Goal: Communication & Community: Answer question/provide support

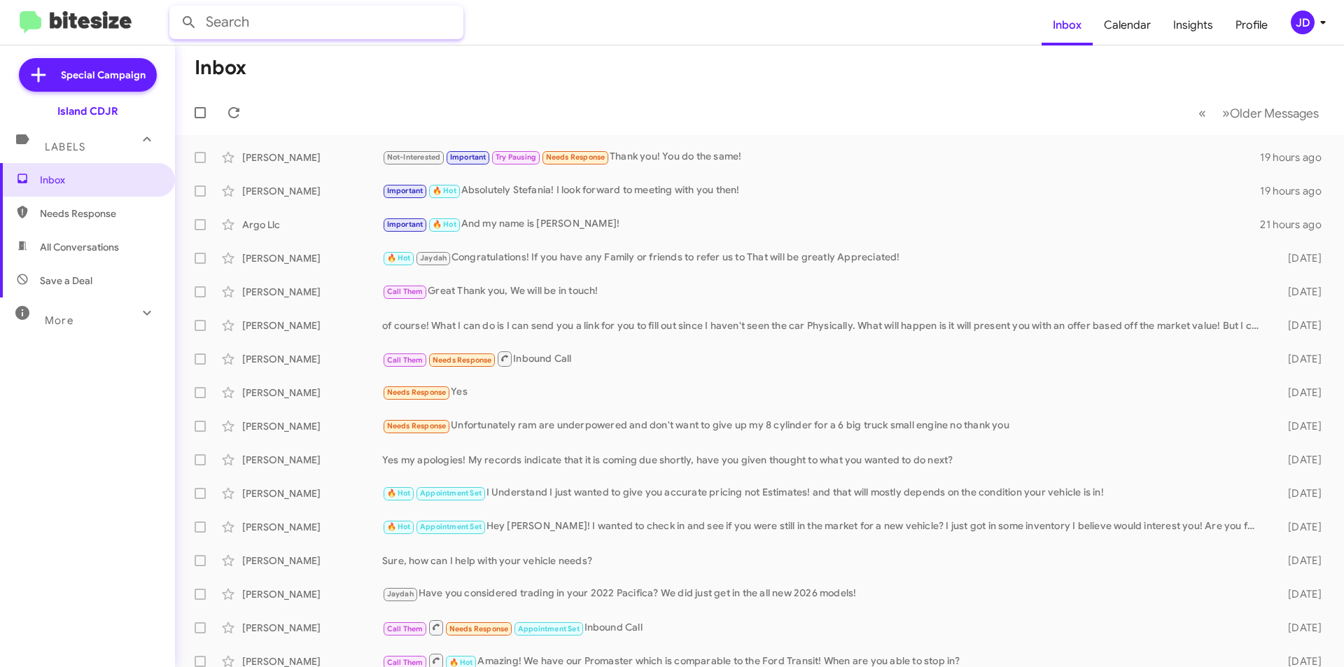
click at [279, 17] on input "text" at bounding box center [316, 23] width 294 height 34
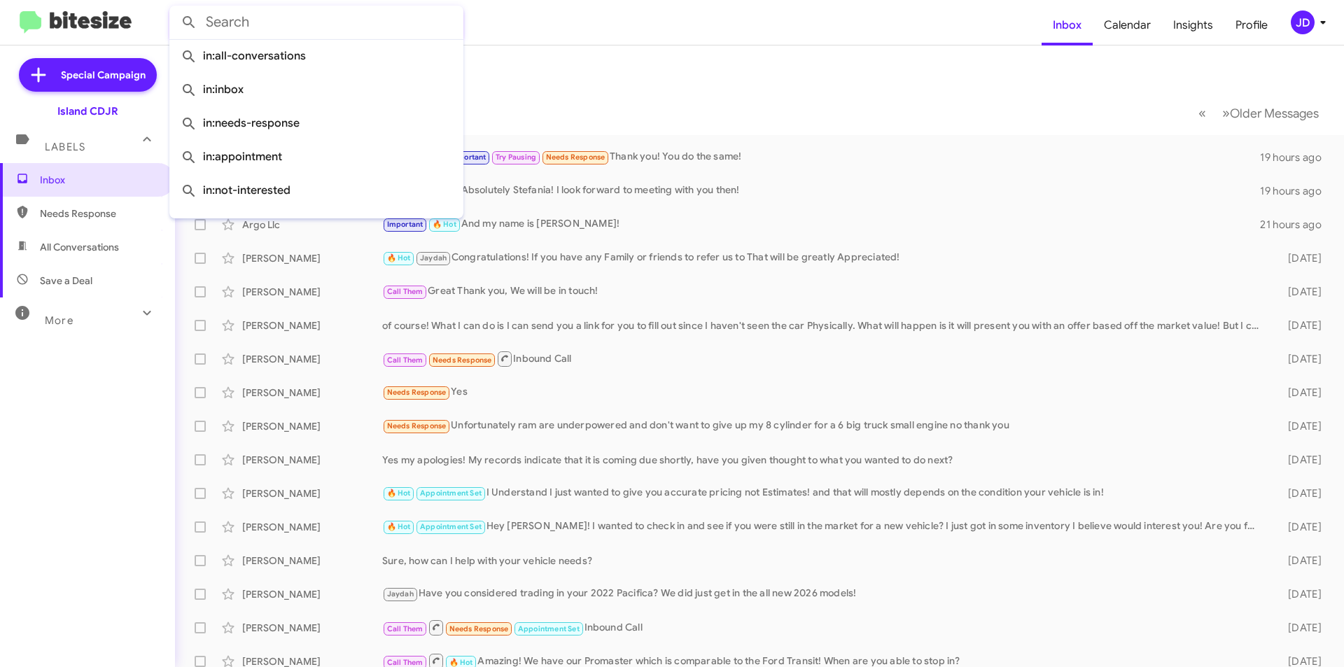
paste input "[PHONE_NUMBER]"
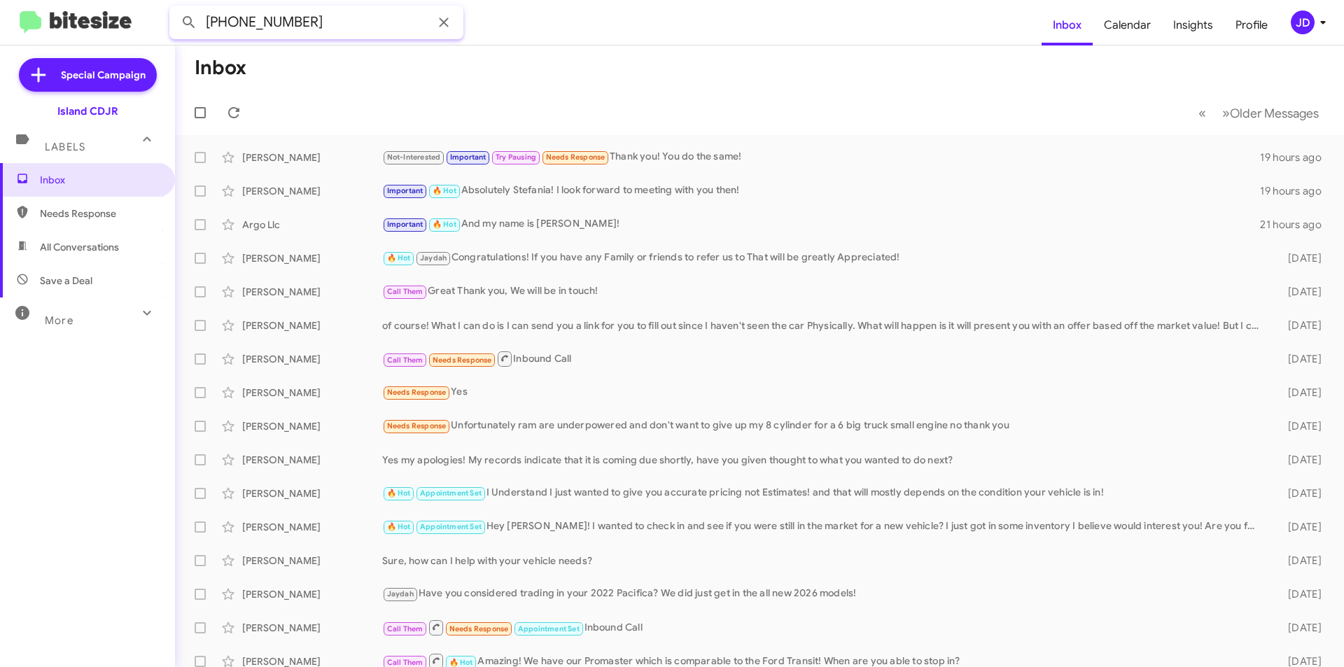
click at [175, 8] on button at bounding box center [189, 22] width 28 height 28
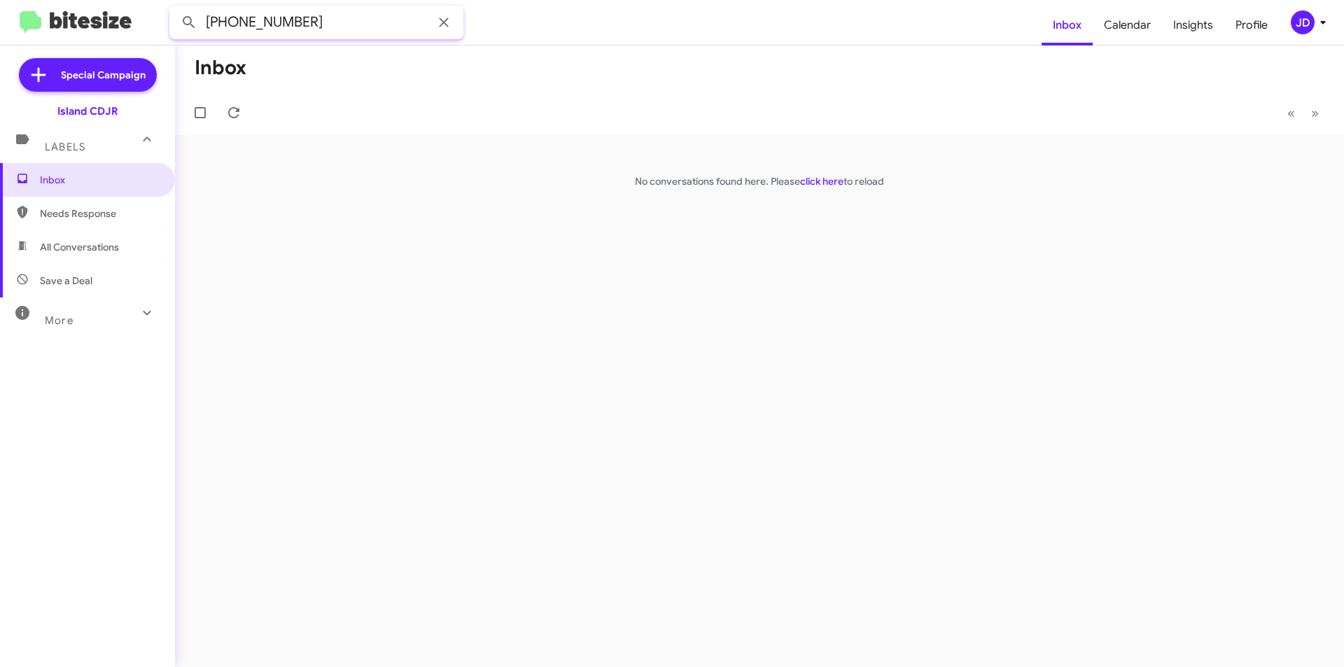
click at [272, 25] on input "[PHONE_NUMBER]" at bounding box center [316, 23] width 294 height 34
click at [241, 24] on input "[PHONE_NUMBER]" at bounding box center [316, 23] width 294 height 34
click at [214, 20] on input "(6466333592" at bounding box center [316, 23] width 294 height 34
click at [207, 20] on input "(6466333592" at bounding box center [316, 23] width 294 height 34
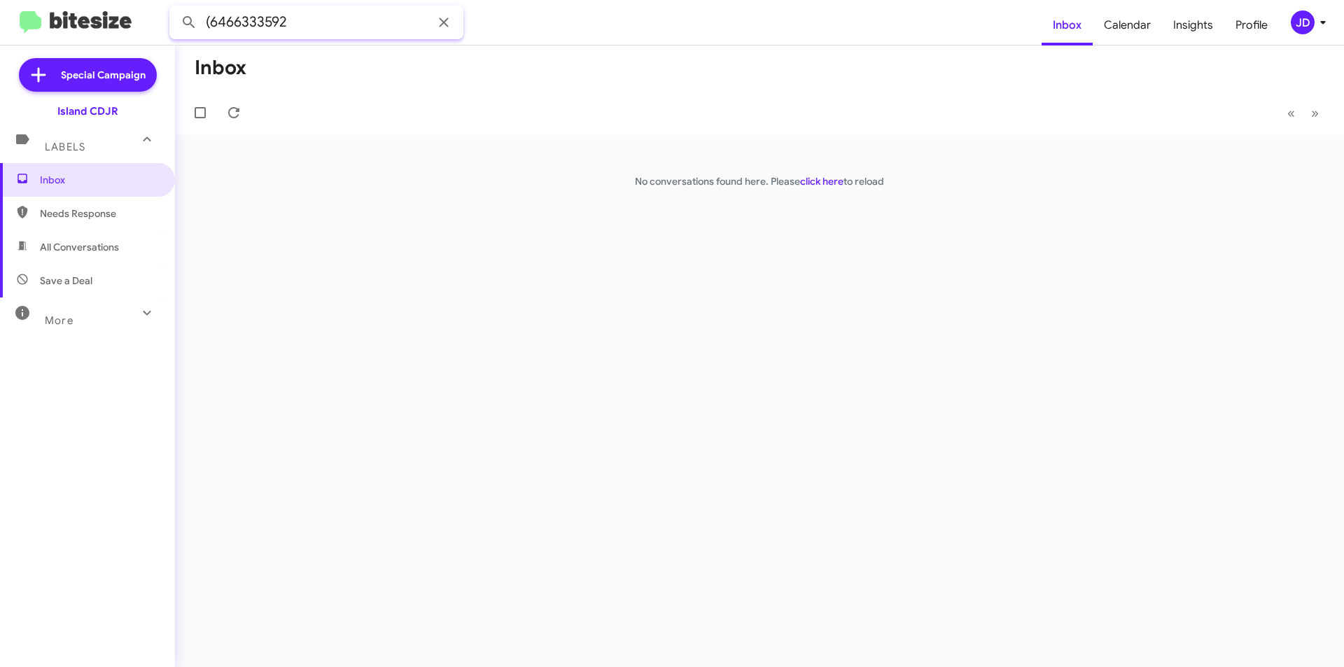
click at [208, 20] on input "(6466333592" at bounding box center [316, 23] width 294 height 34
click at [212, 20] on input "(6466333592" at bounding box center [316, 23] width 294 height 34
type input "6466333592"
click at [175, 8] on button at bounding box center [189, 22] width 28 height 28
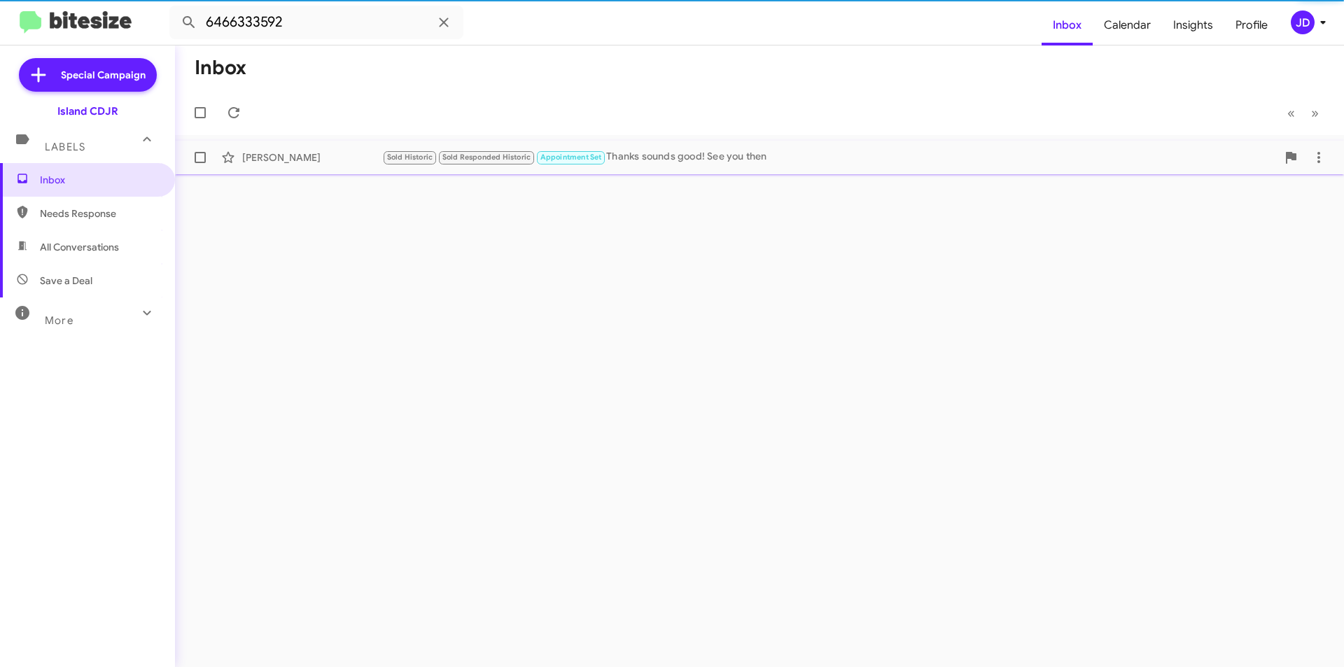
click at [512, 162] on small "Sold Responded Historic" at bounding box center [486, 157] width 95 height 13
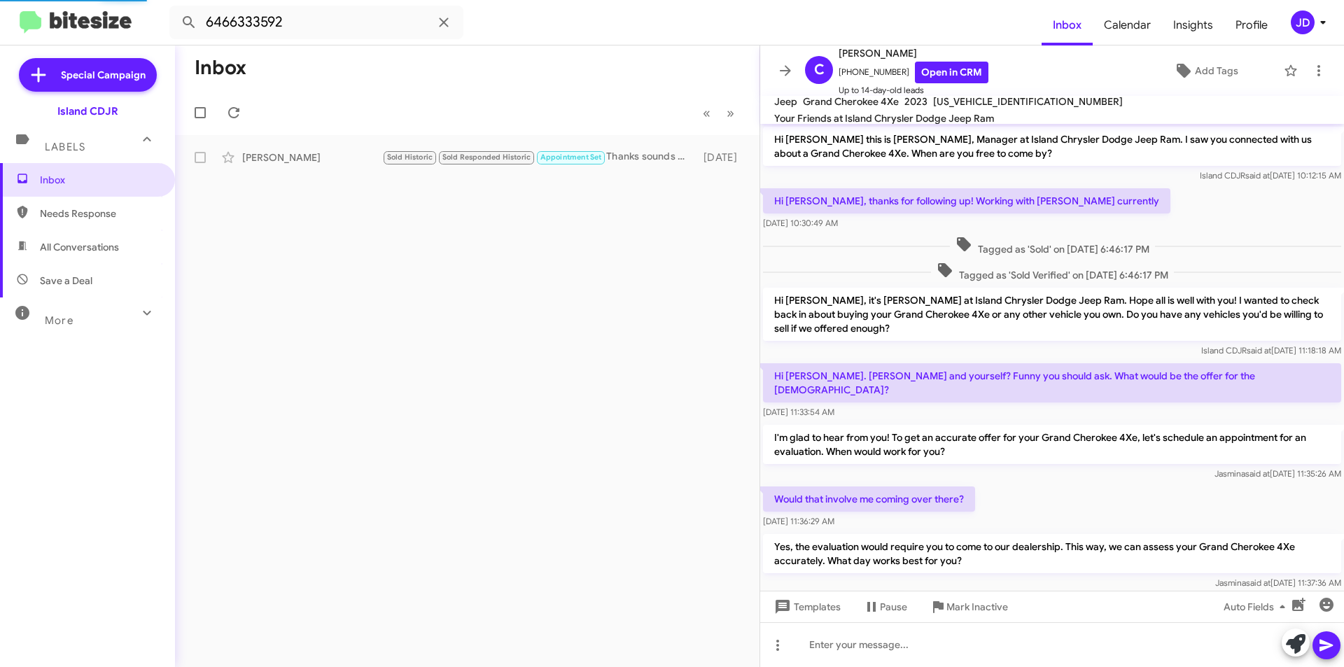
scroll to position [370, 0]
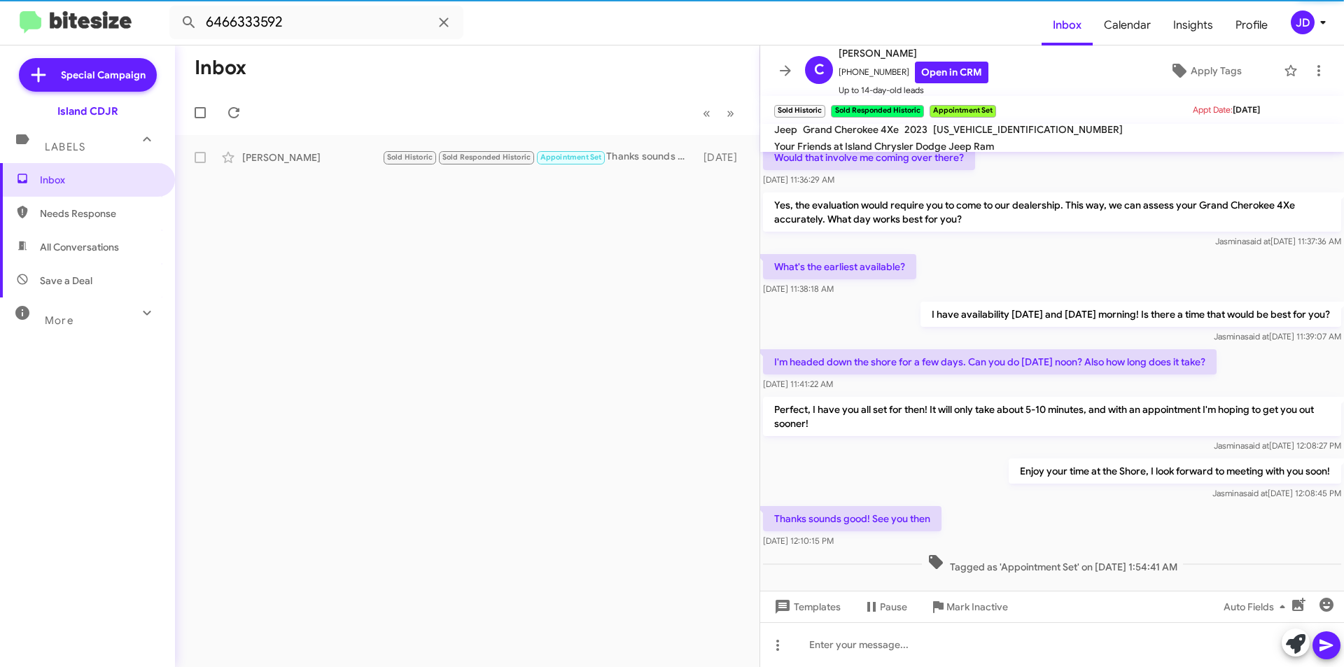
click at [1022, 615] on div "Templates Pause Mark Inactive Auto Fields" at bounding box center [1052, 606] width 584 height 31
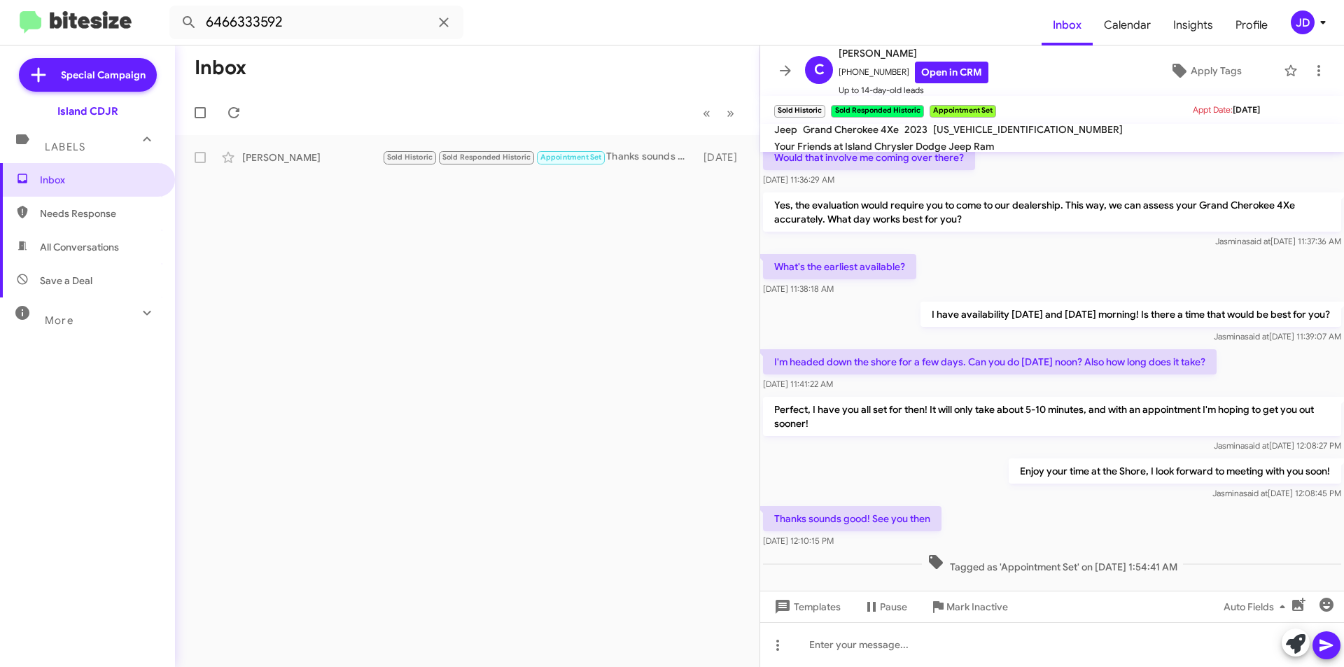
click at [1020, 622] on div "Templates Pause Mark Inactive Auto Fields" at bounding box center [1052, 606] width 584 height 31
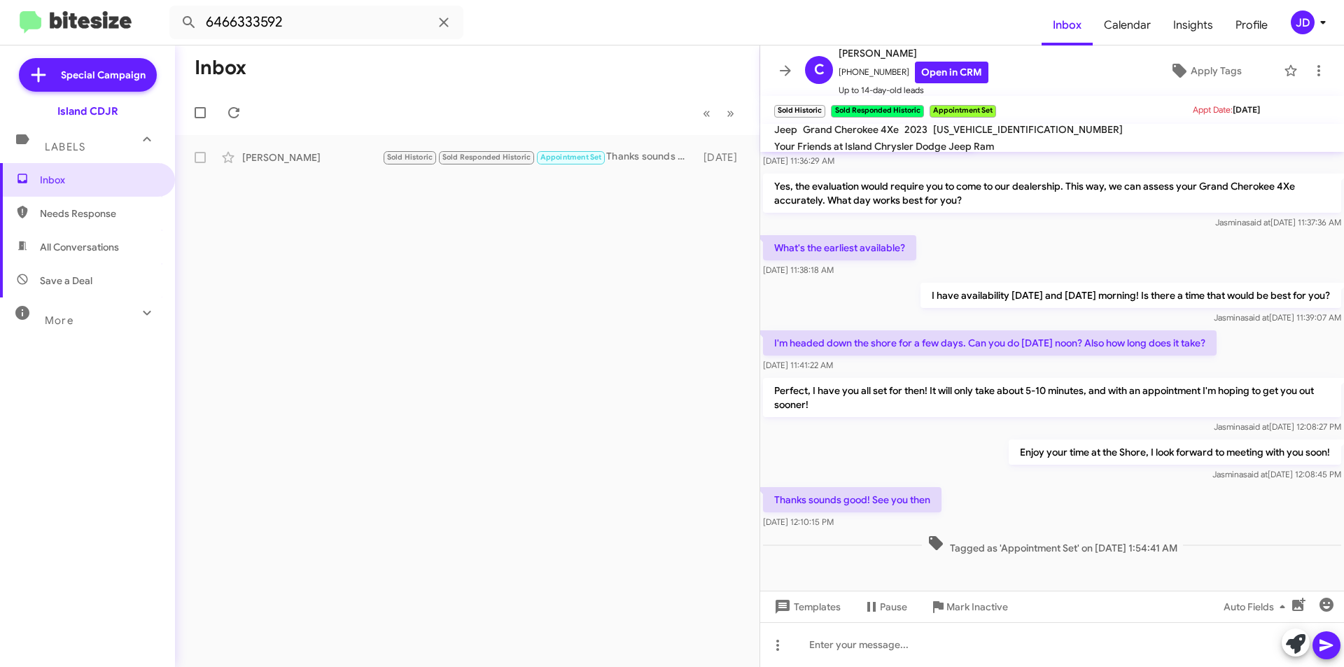
scroll to position [398, 0]
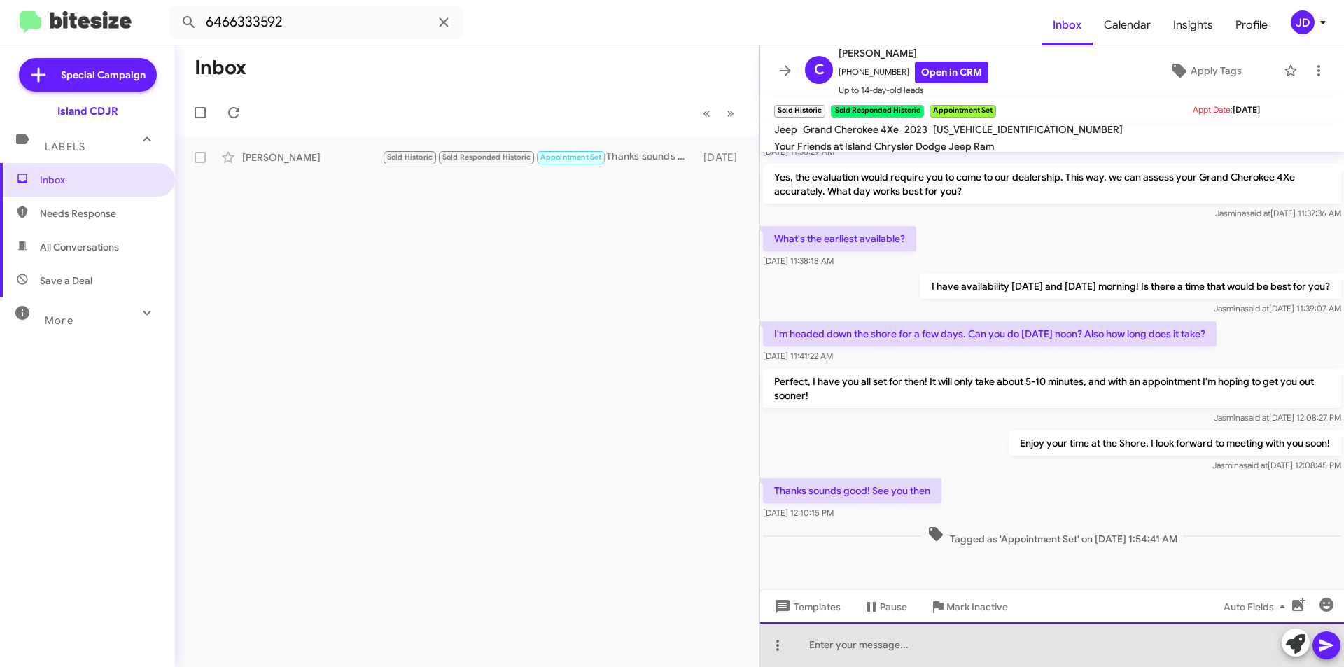
click at [939, 644] on div at bounding box center [1052, 644] width 584 height 45
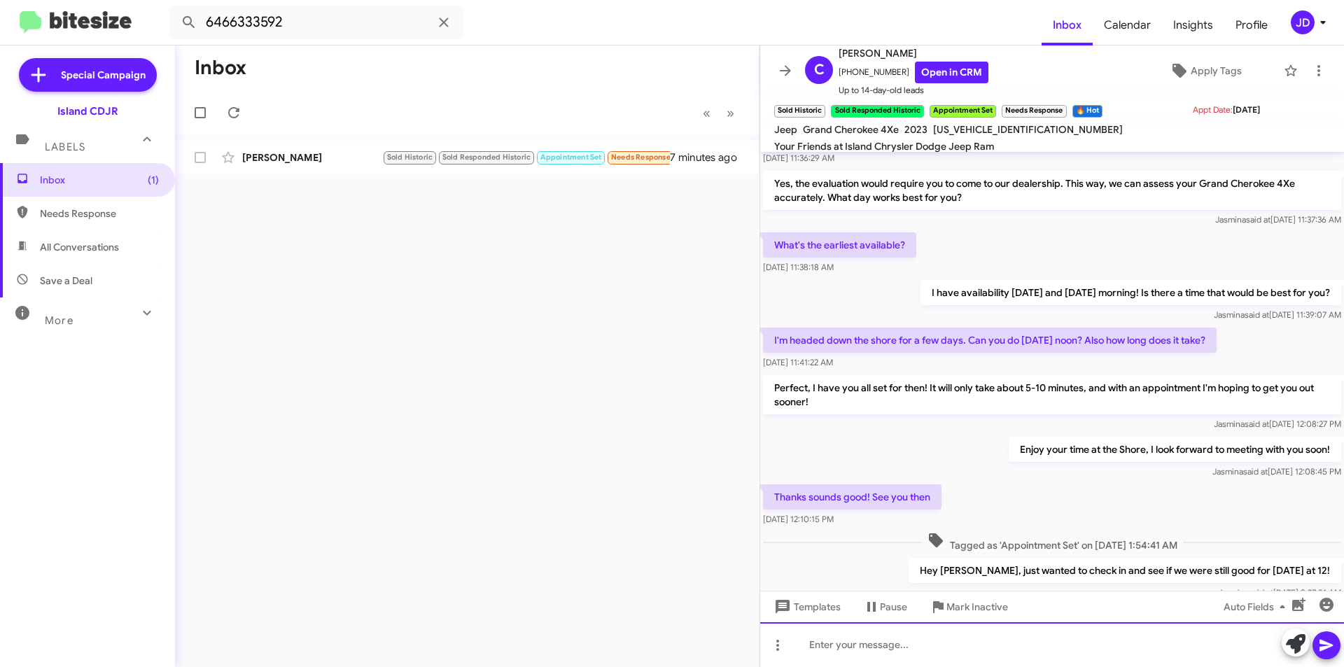
scroll to position [500, 0]
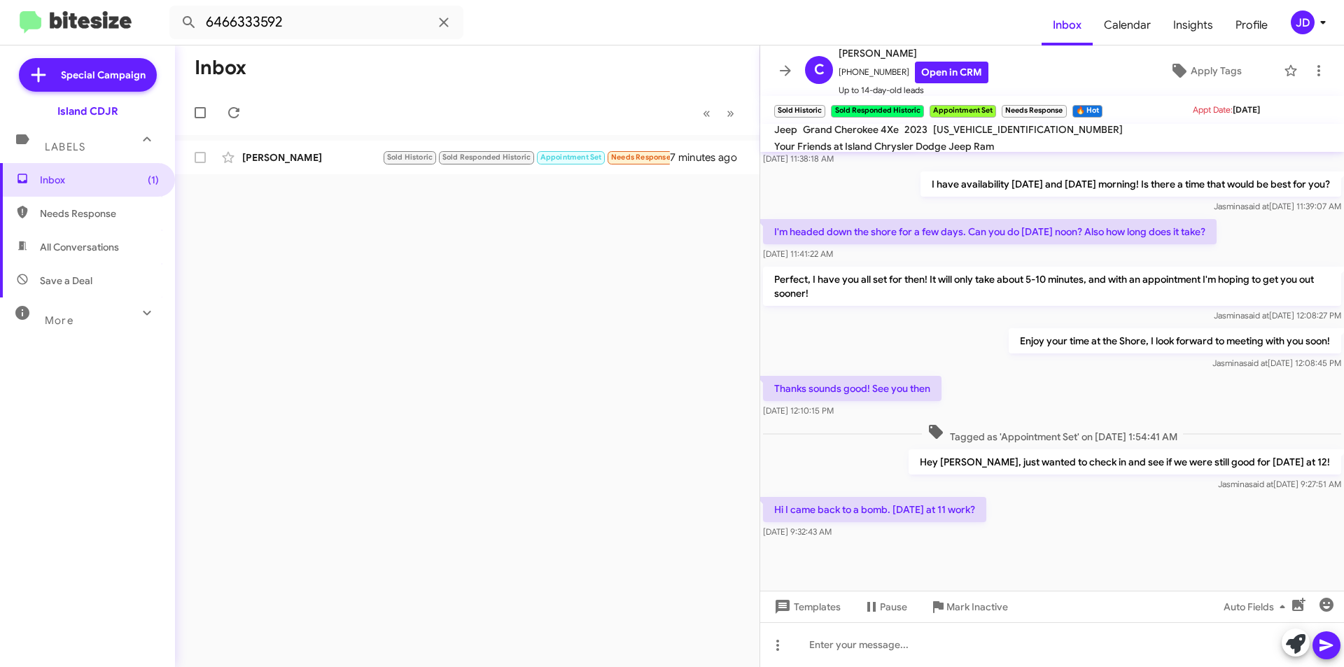
drag, startPoint x: 916, startPoint y: 493, endPoint x: 984, endPoint y: 492, distance: 67.9
click at [984, 497] on p "Hi I came back to a bomb. [DATE] at 11 work?" at bounding box center [874, 509] width 223 height 25
click at [959, 624] on div at bounding box center [1052, 644] width 584 height 45
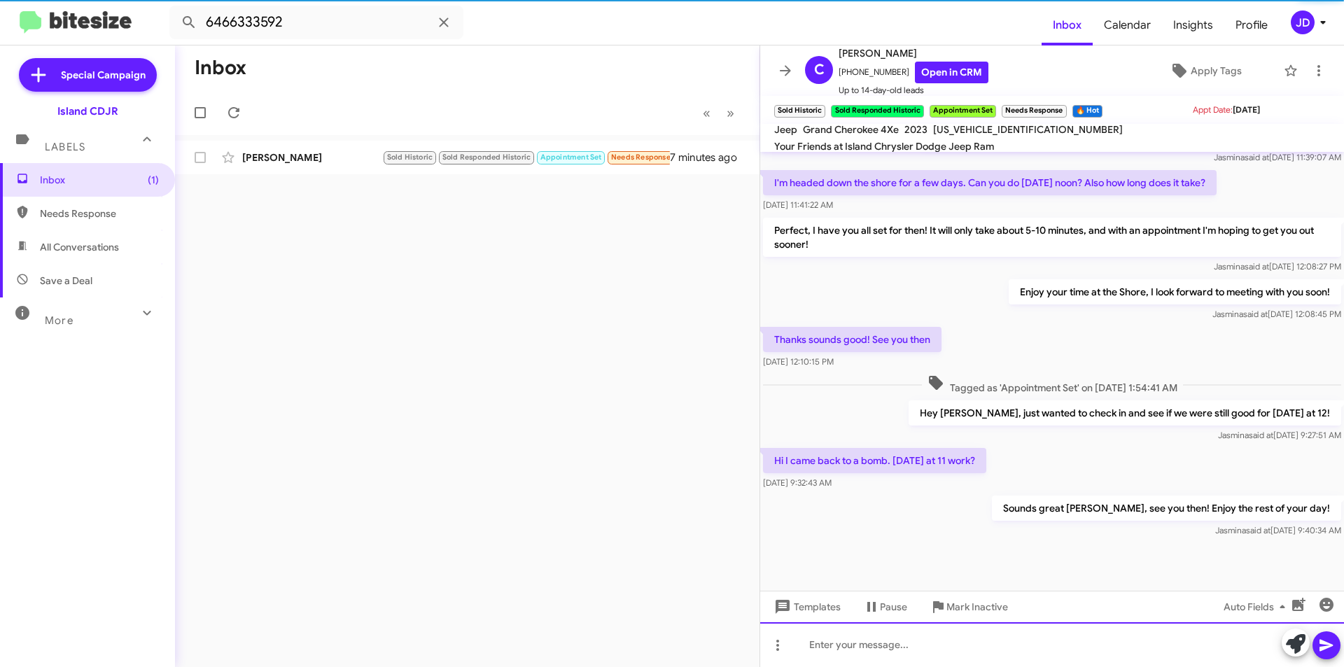
scroll to position [551, 0]
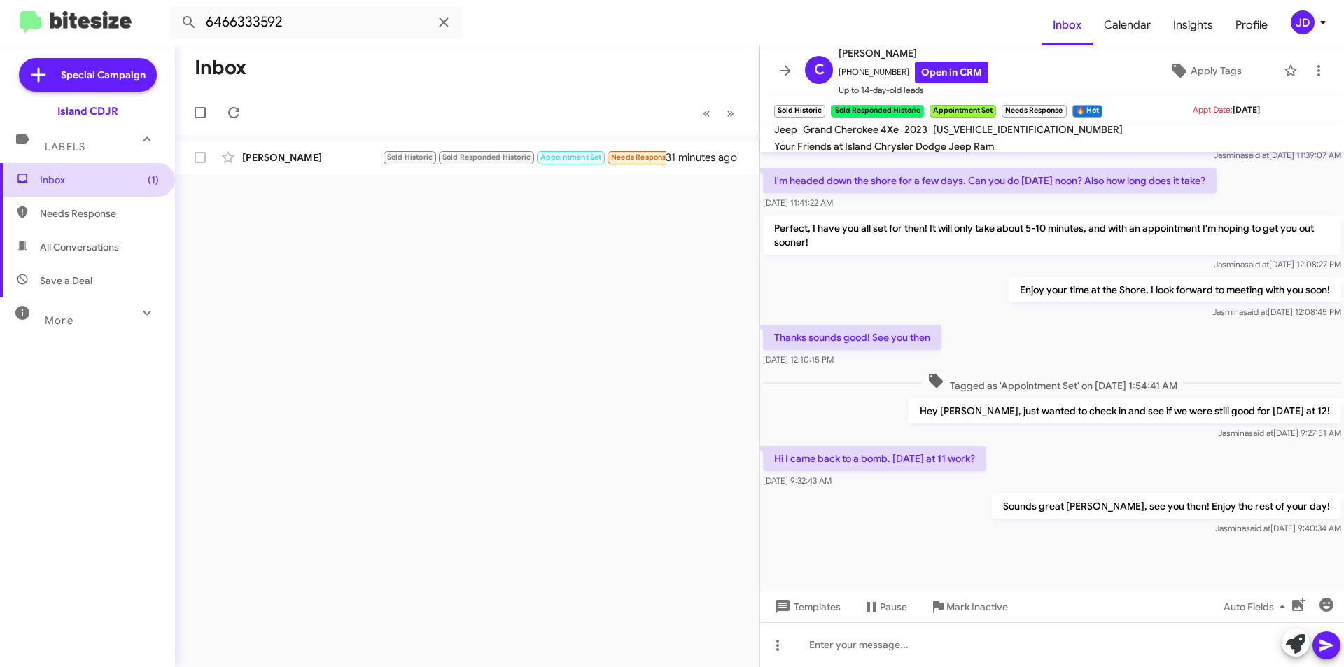
click at [123, 164] on span "Inbox (1)" at bounding box center [87, 180] width 175 height 34
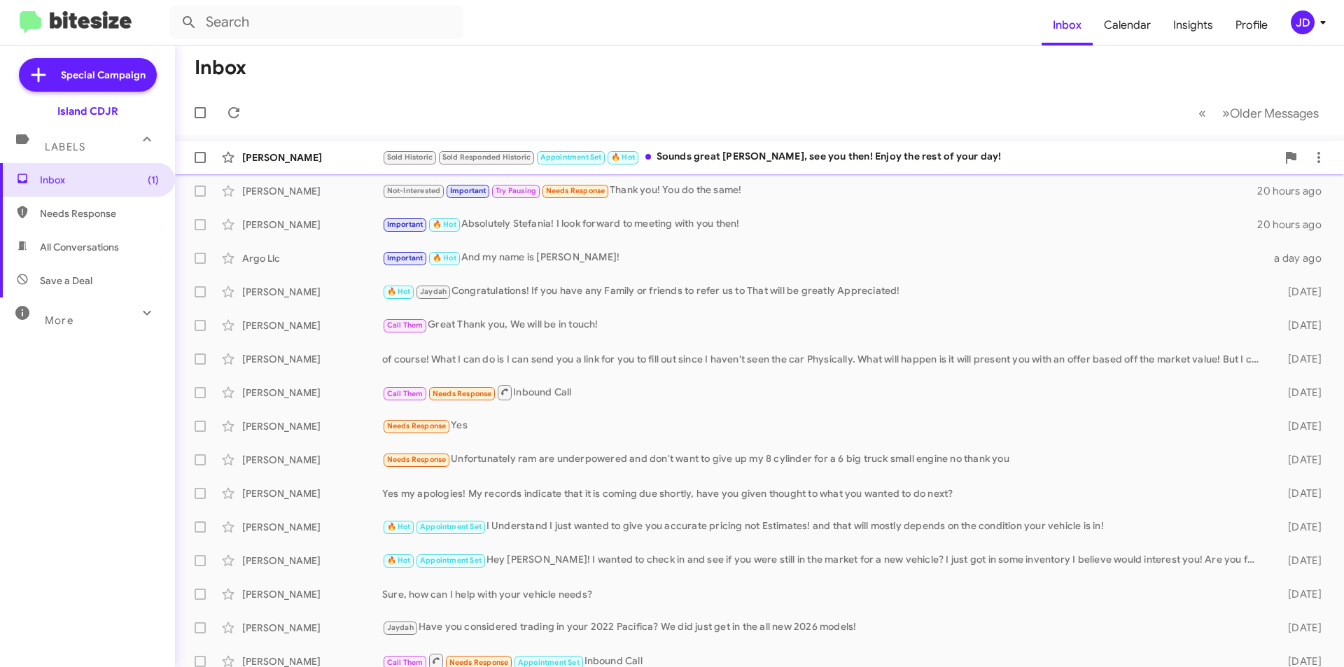
click at [545, 162] on span "Appointment Set" at bounding box center [571, 157] width 62 height 9
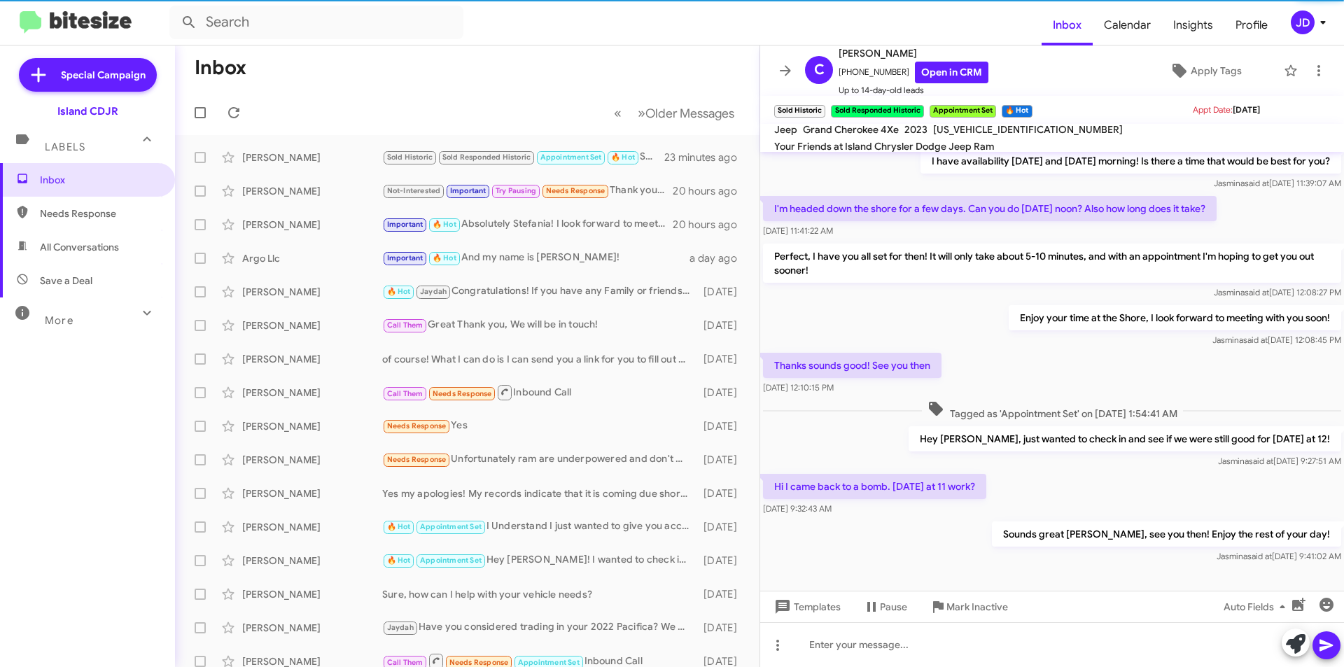
scroll to position [551, 0]
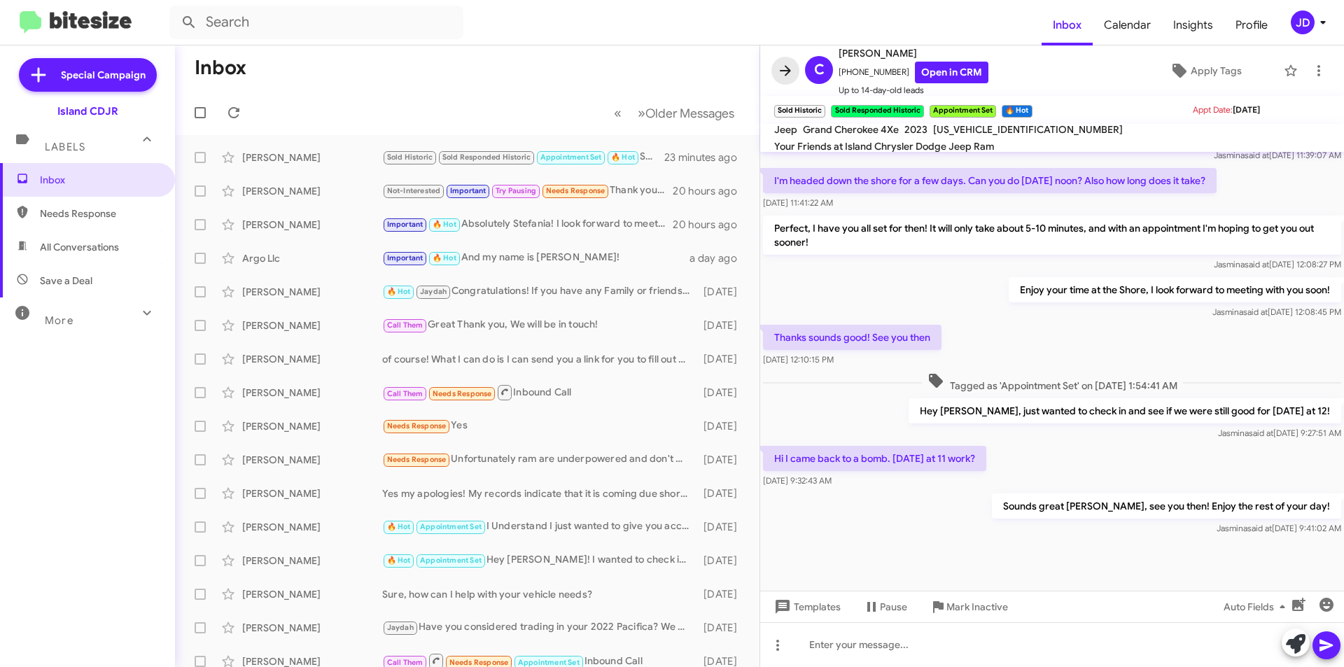
click at [787, 66] on icon at bounding box center [785, 70] width 11 height 10
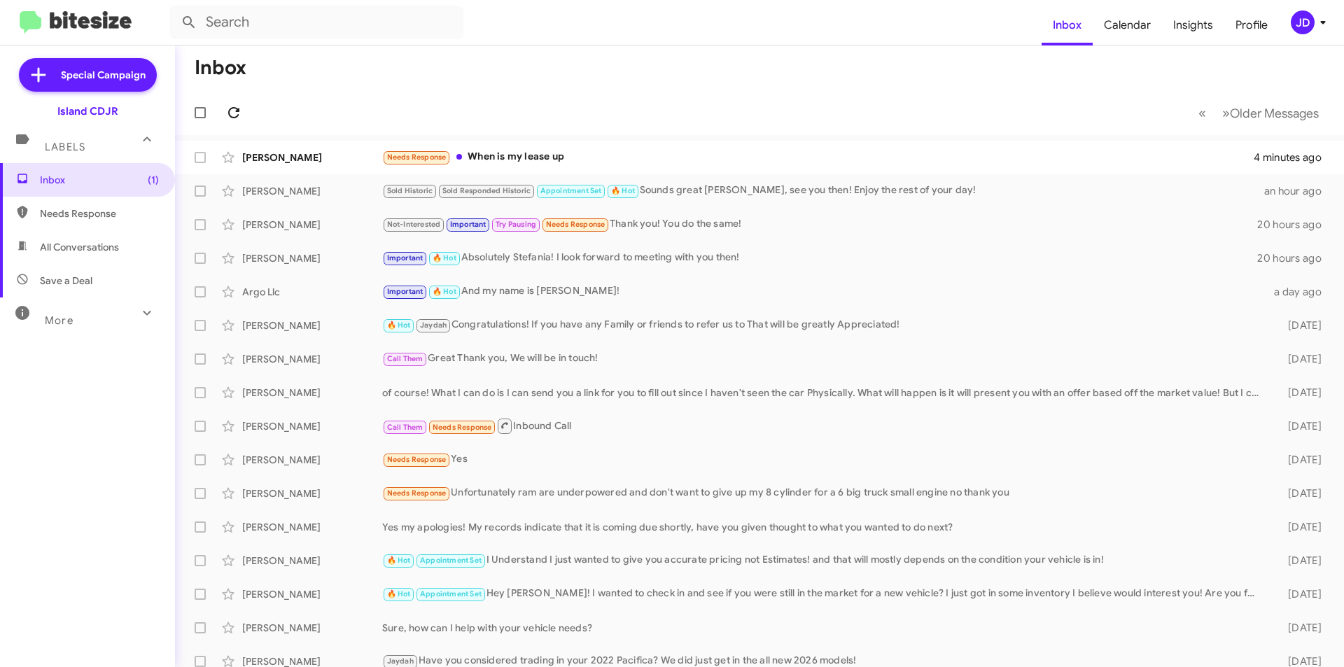
click at [233, 99] on mat-toolbar-row "« Previous » Next Older Messages" at bounding box center [759, 112] width 1169 height 45
click at [234, 106] on icon at bounding box center [233, 112] width 17 height 17
click at [248, 164] on div "[PERSON_NAME]" at bounding box center [312, 157] width 140 height 14
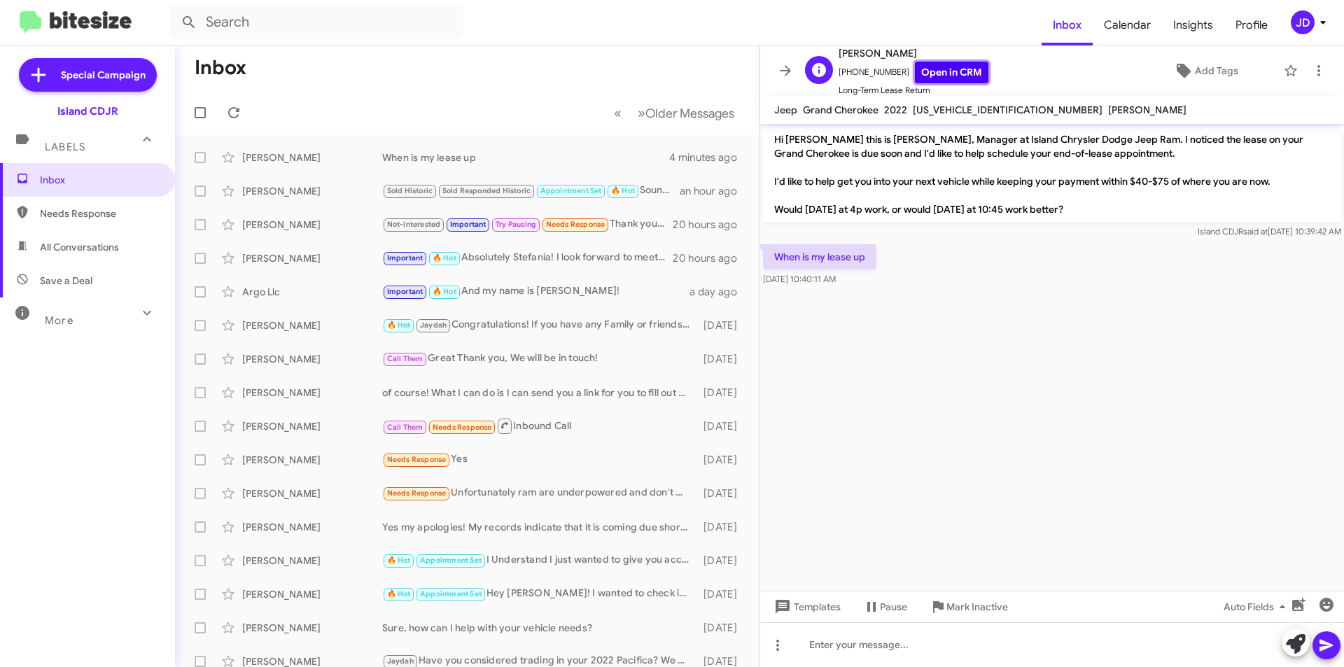
click at [929, 77] on link "Open in CRM" at bounding box center [951, 73] width 73 height 22
click at [839, 657] on div at bounding box center [1052, 644] width 584 height 45
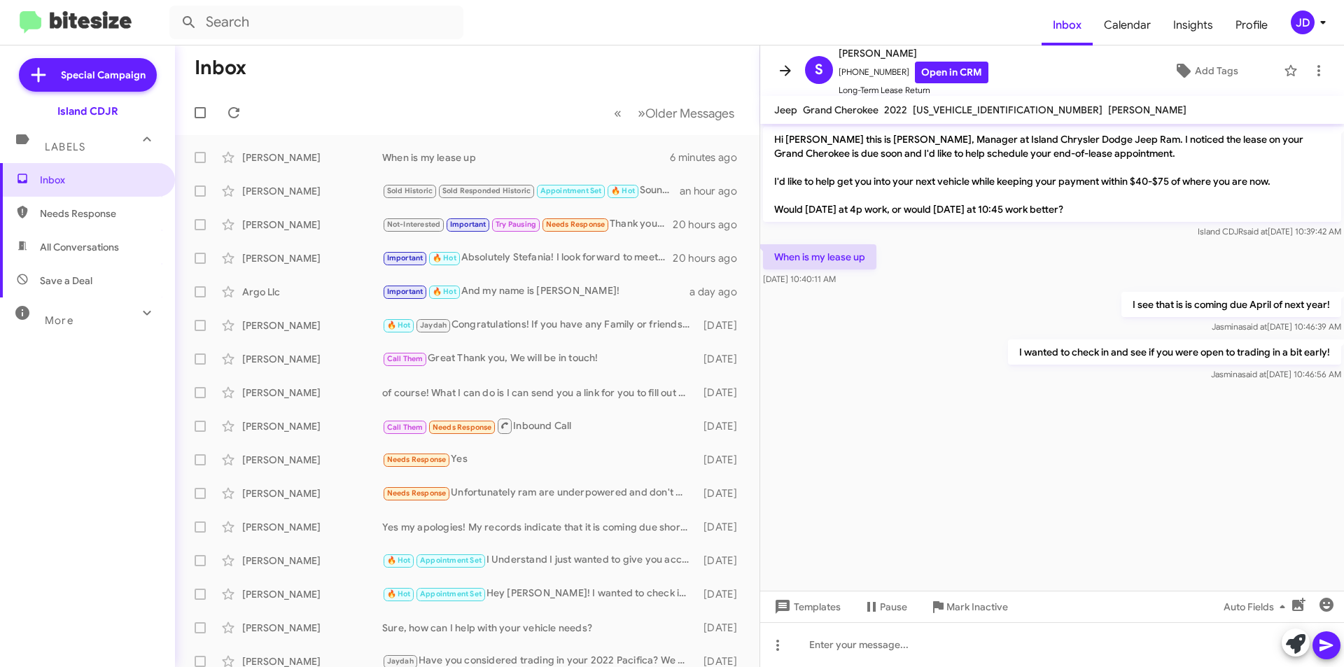
click at [787, 58] on button at bounding box center [785, 71] width 28 height 28
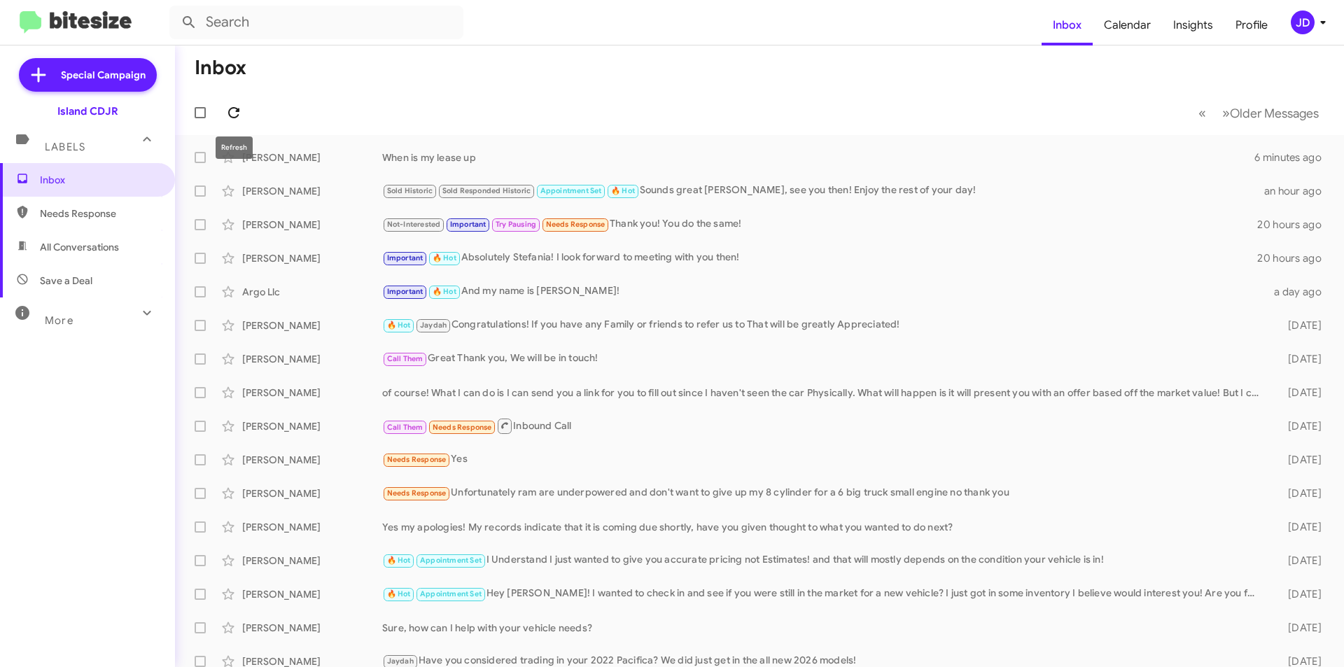
click at [239, 108] on icon at bounding box center [233, 112] width 11 height 11
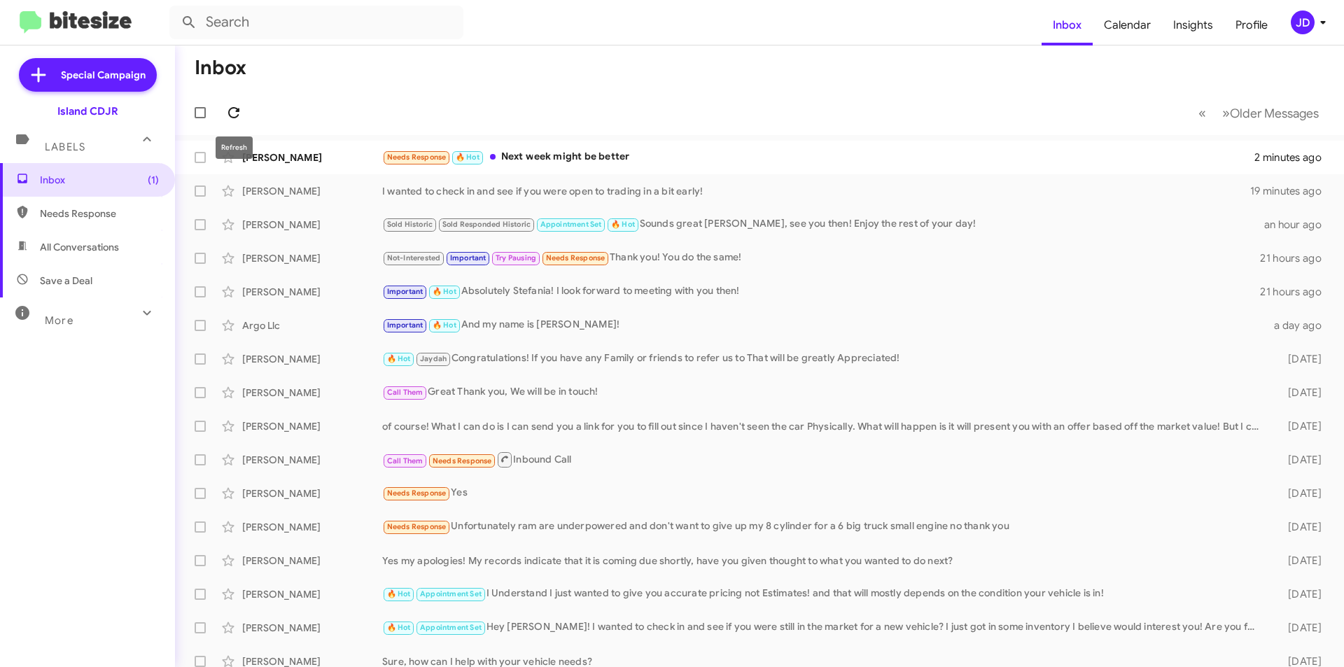
click at [234, 111] on icon at bounding box center [233, 112] width 17 height 17
drag, startPoint x: 380, startPoint y: 141, endPoint x: 378, endPoint y: 164, distance: 23.9
click at [379, 148] on span "[PERSON_NAME] Needs Response 🔥 Hot Next week might be better 2 minutes ago" at bounding box center [759, 158] width 1169 height 34
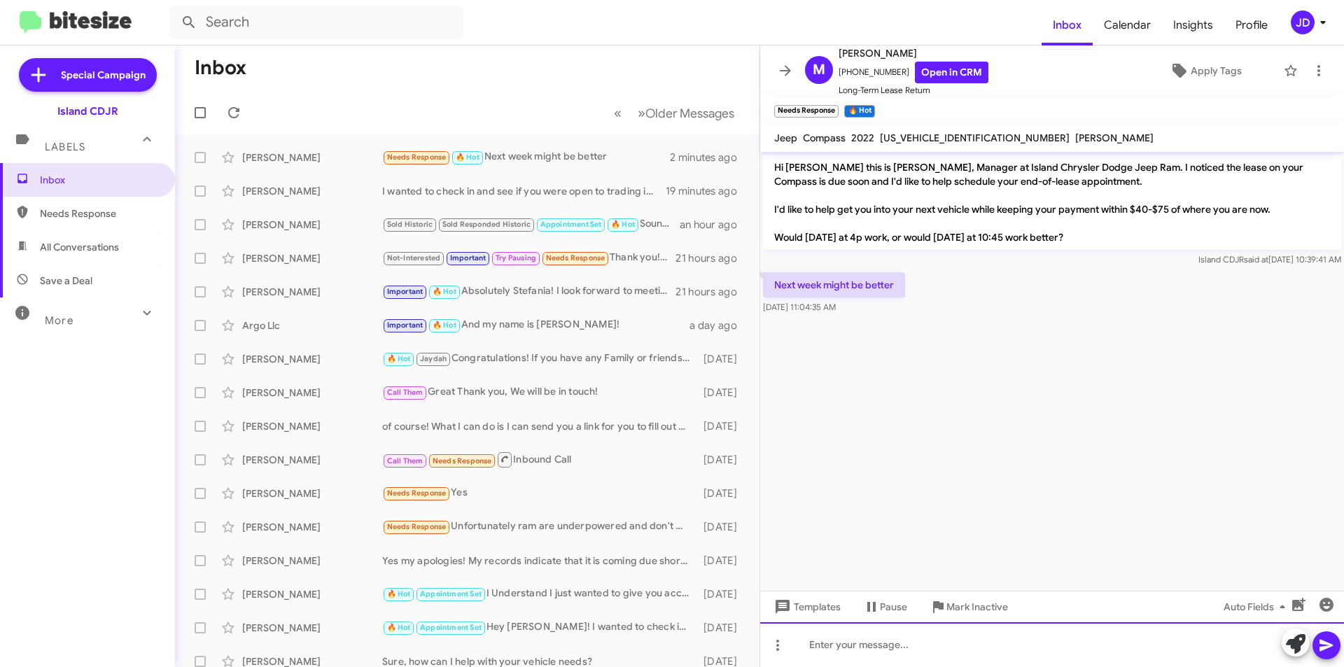
click at [892, 633] on div at bounding box center [1052, 644] width 584 height 45
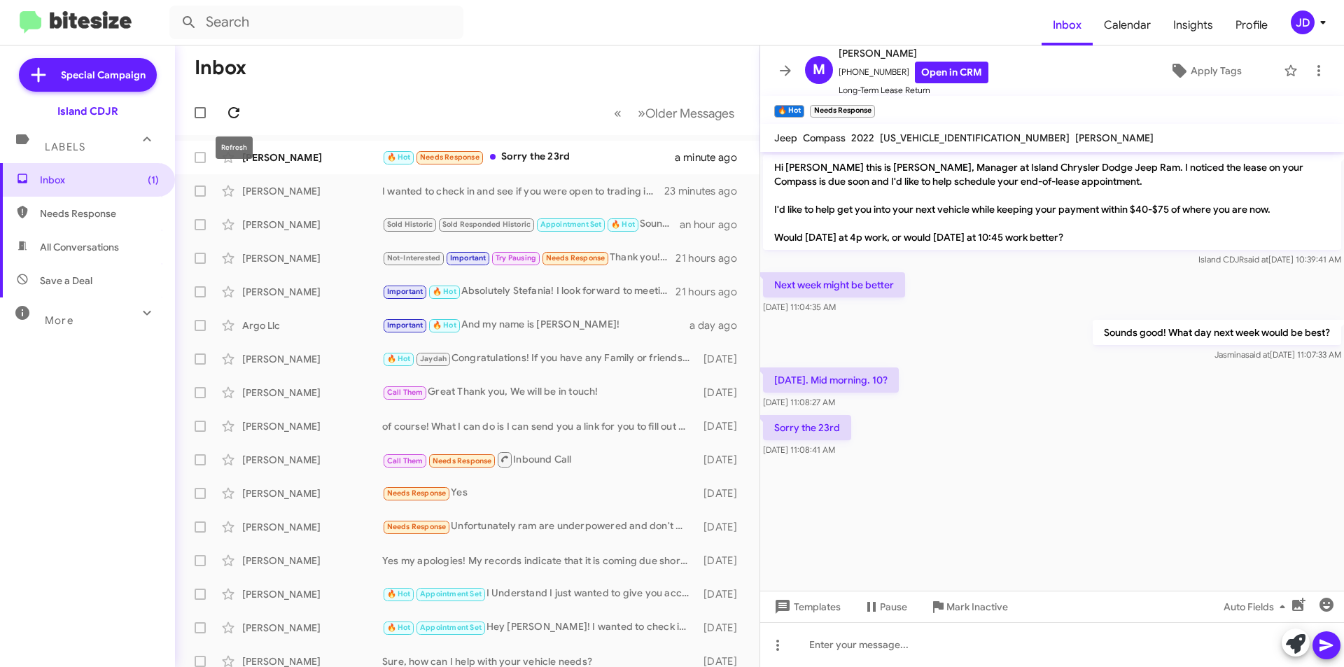
click at [236, 112] on icon at bounding box center [233, 112] width 17 height 17
click at [981, 440] on div "Sorry the 23rd [DATE] 11:08:41 AM" at bounding box center [1052, 436] width 584 height 48
click at [1043, 436] on div "Sorry the 23rd [DATE] 11:08:41 AM" at bounding box center [1052, 436] width 584 height 48
click at [936, 647] on div at bounding box center [1052, 644] width 584 height 45
click at [915, 68] on link "Open in CRM" at bounding box center [951, 73] width 73 height 22
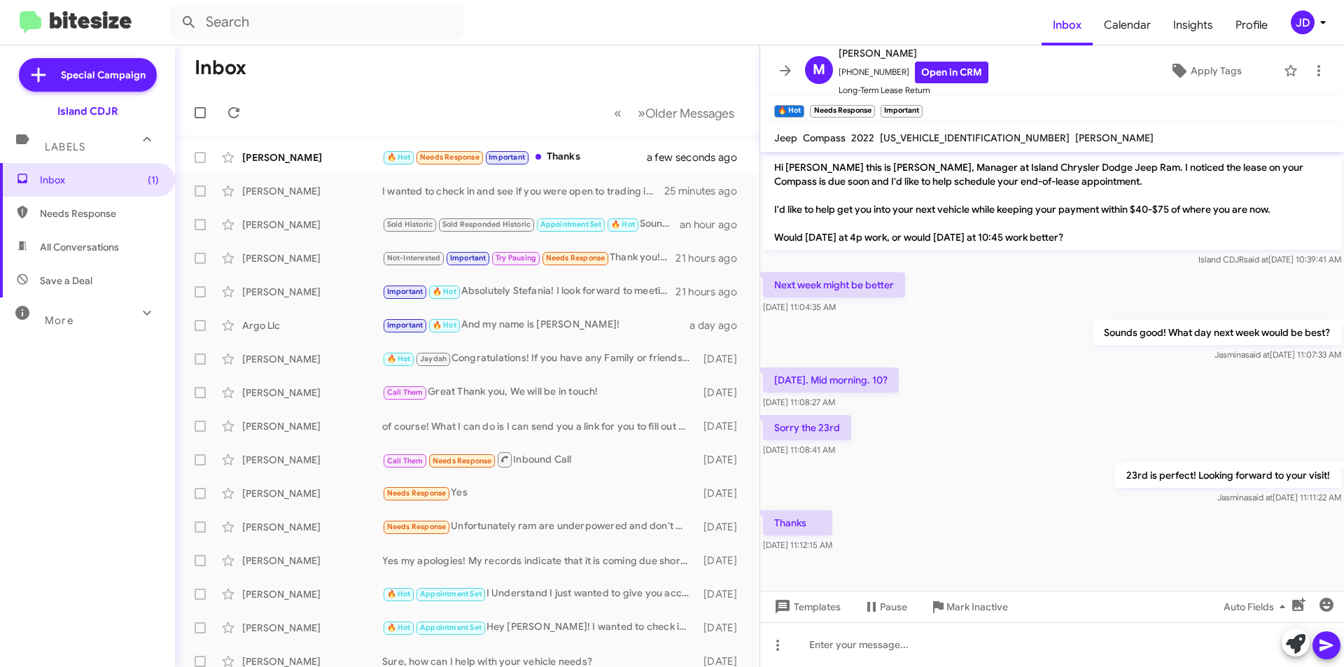
click at [559, 139] on mat-action-list "[PERSON_NAME] 🔥 Hot Needs Response Important Thanks a few seconds ago [PERSON_N…" at bounding box center [467, 474] width 584 height 678
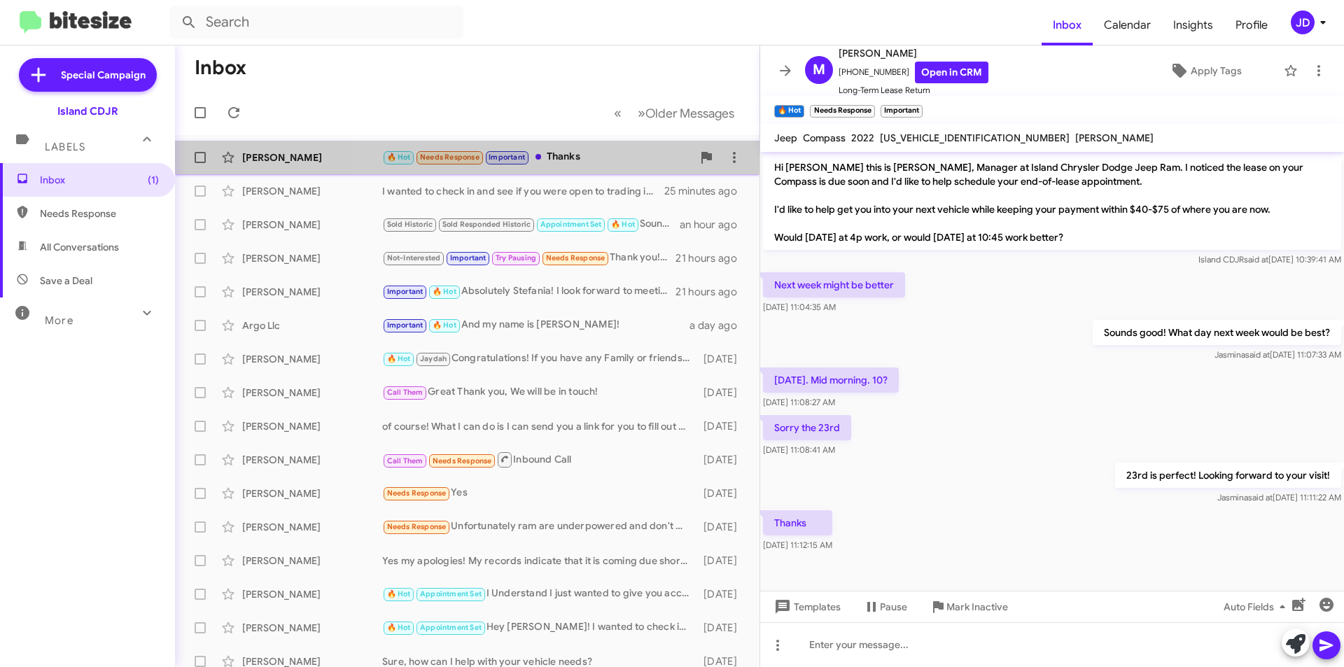
click at [559, 157] on div "🔥 Hot Needs Response Important Thanks" at bounding box center [537, 157] width 310 height 16
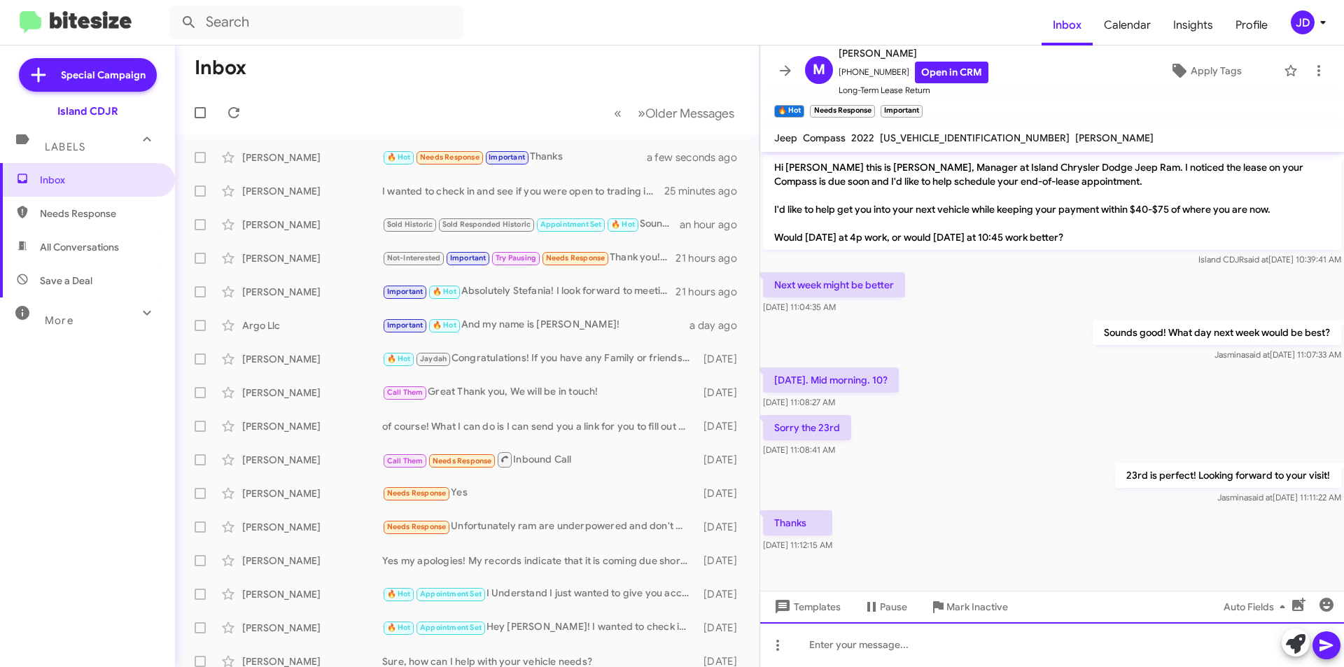
click at [955, 655] on div at bounding box center [1052, 644] width 584 height 45
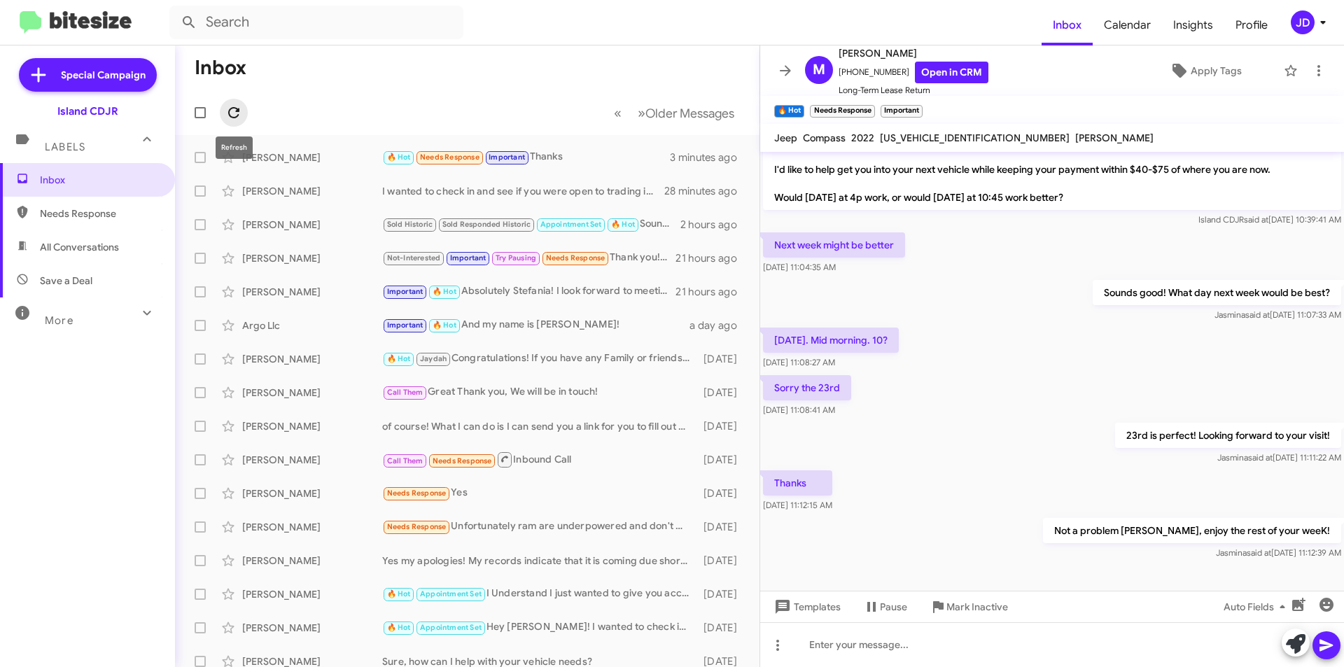
click at [245, 108] on span at bounding box center [234, 112] width 28 height 17
click at [784, 67] on icon at bounding box center [785, 70] width 17 height 17
